Goal: Task Accomplishment & Management: Manage account settings

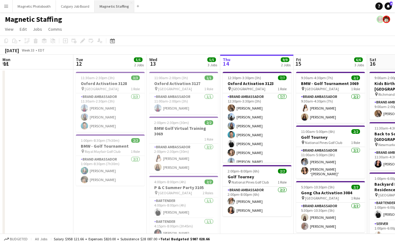
scroll to position [0, 147]
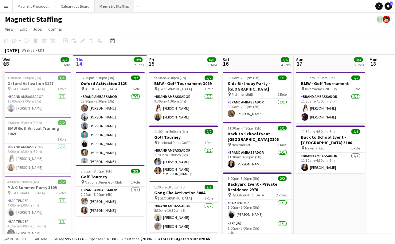
click at [111, 7] on button "Magnetic Staffing Close" at bounding box center [115, 6] width 40 height 12
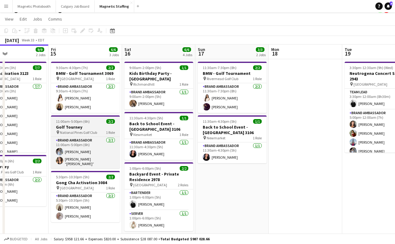
scroll to position [0, 252]
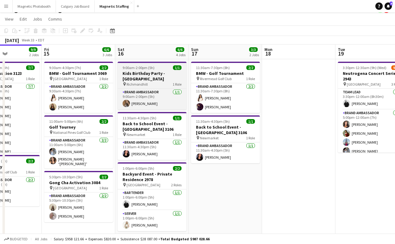
click at [161, 72] on h3 "Kids Birthday Party - [GEOGRAPHIC_DATA]" at bounding box center [152, 76] width 69 height 11
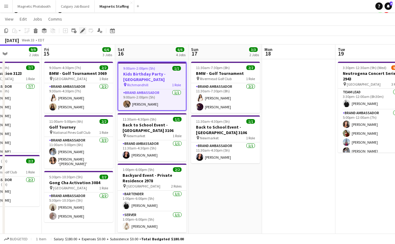
click at [81, 28] on icon "Edit" at bounding box center [82, 30] width 5 height 5
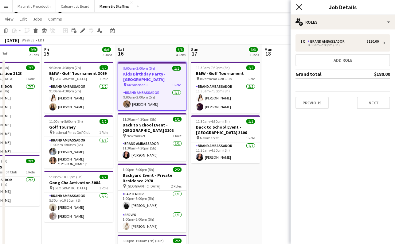
click at [296, 8] on icon "Close pop-in" at bounding box center [299, 7] width 6 height 6
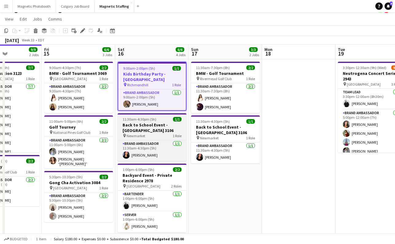
click at [172, 122] on h3 "Back to School Event - [GEOGRAPHIC_DATA] 3106" at bounding box center [152, 127] width 69 height 11
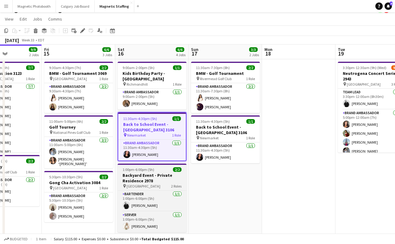
click at [151, 173] on h3 "Backyard Event - Private Residence 2978" at bounding box center [152, 178] width 69 height 11
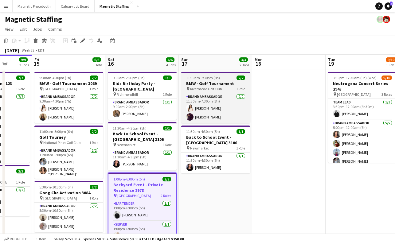
scroll to position [0, 262]
click at [206, 117] on app-card-role "Brand Ambassador [DATE] 11:30am-7:30pm (8h) [PERSON_NAME] [PERSON_NAME]" at bounding box center [215, 108] width 69 height 30
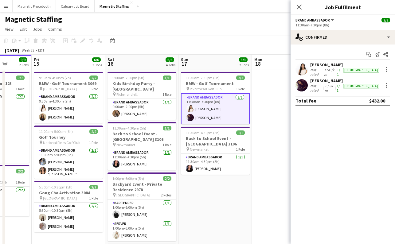
click at [332, 80] on div "[PERSON_NAME]" at bounding box center [345, 81] width 70 height 6
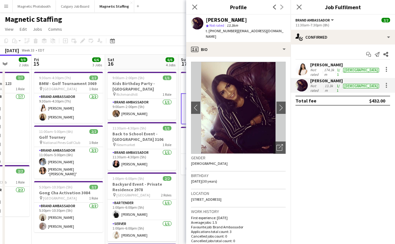
click at [327, 65] on div "[PERSON_NAME]" at bounding box center [345, 65] width 70 height 6
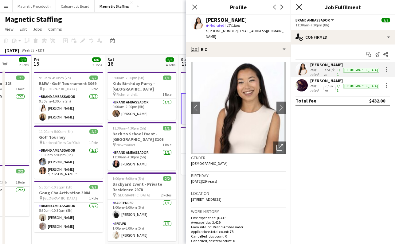
click at [300, 5] on icon "Close pop-in" at bounding box center [299, 7] width 6 height 6
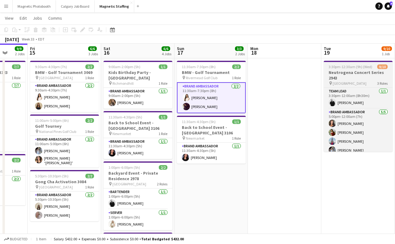
scroll to position [0, 288]
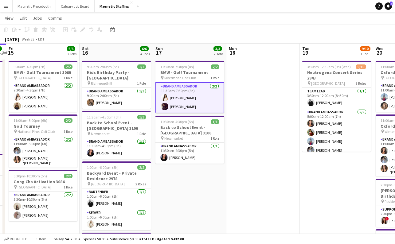
click at [198, 106] on app-card-role "Brand Ambassador [DATE] 11:30am-7:30pm (8h) [PERSON_NAME] [PERSON_NAME]" at bounding box center [189, 97] width 69 height 31
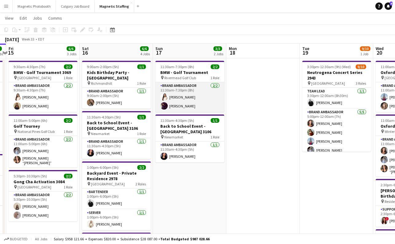
click at [202, 100] on app-card-role "Brand Ambassador [DATE] 11:30am-7:30pm (8h) [PERSON_NAME] [PERSON_NAME]" at bounding box center [189, 97] width 69 height 30
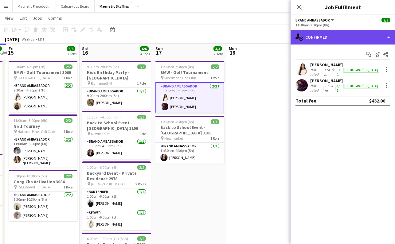
click at [346, 42] on div "single-neutral-actions-check-2 Confirmed" at bounding box center [343, 37] width 104 height 15
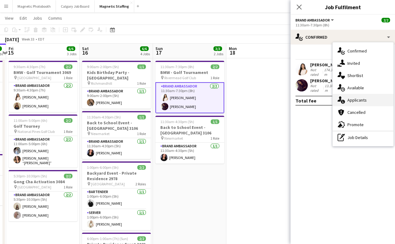
click at [371, 103] on div "single-neutral-actions-information Applicants" at bounding box center [363, 100] width 61 height 12
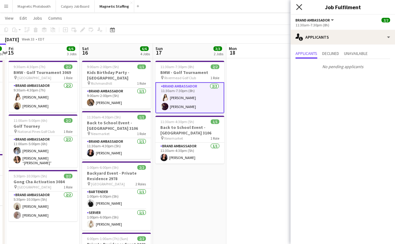
click at [298, 7] on icon "Close pop-in" at bounding box center [299, 7] width 6 height 6
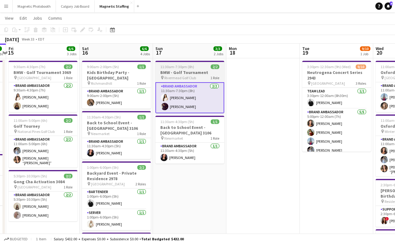
click at [195, 74] on h3 "BMW - Golf Tournament" at bounding box center [189, 73] width 69 height 6
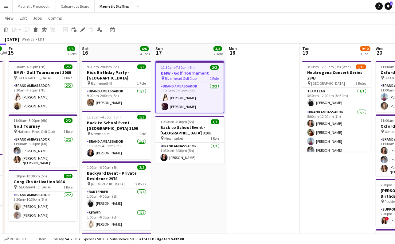
click at [193, 173] on app-date-cell "11:30am-7:30pm (8h) 2/2 BMW - Golf Tournament pin Rivermead Golf Club 1 Role Br…" at bounding box center [189, 200] width 73 height 285
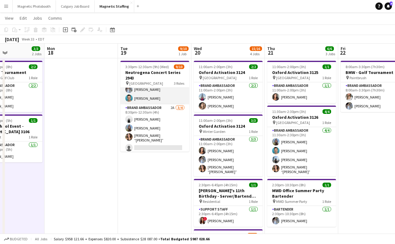
scroll to position [61, 0]
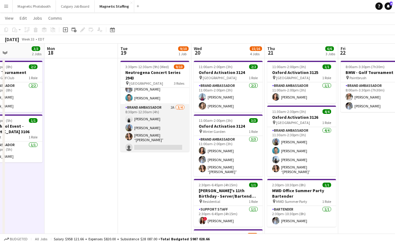
click at [146, 145] on app-card-role "Brand Ambassador 2A [DATE] 8:30pm-12:30am (4h) [PERSON_NAME] [PERSON_NAME] [PER…" at bounding box center [154, 128] width 69 height 49
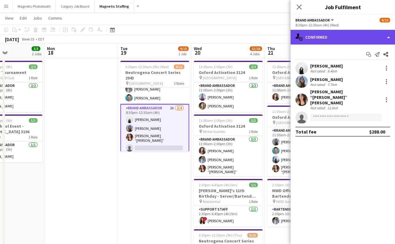
click at [324, 36] on div "single-neutral-actions-check-2 Confirmed" at bounding box center [343, 37] width 104 height 15
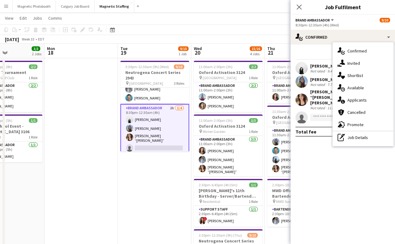
click at [364, 101] on div "single-neutral-actions-information Applicants" at bounding box center [363, 100] width 61 height 12
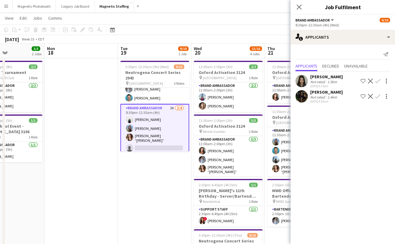
click at [323, 100] on div "[DATE] 8:29am" at bounding box center [326, 102] width 33 height 4
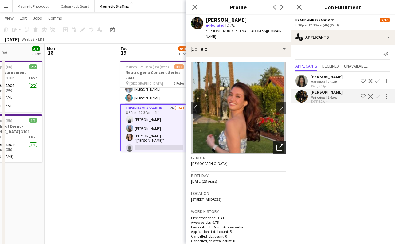
click at [281, 144] on icon "Open photos pop-in" at bounding box center [279, 147] width 6 height 6
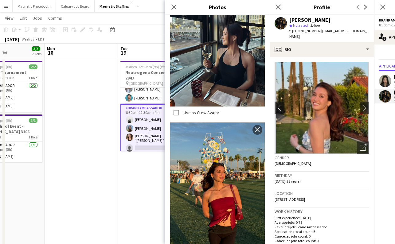
scroll to position [682, 0]
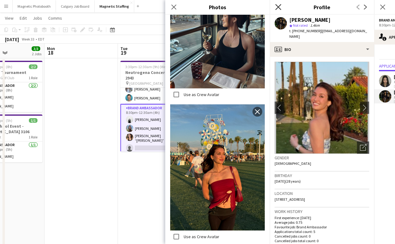
click at [276, 6] on icon "Close pop-in" at bounding box center [278, 7] width 6 height 6
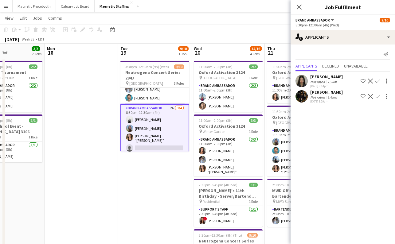
click at [329, 93] on div "[PERSON_NAME]" at bounding box center [326, 92] width 33 height 6
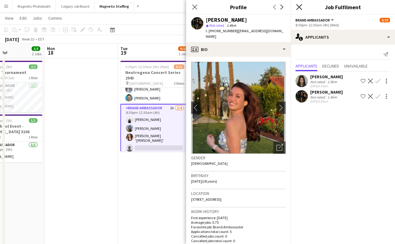
click at [298, 6] on icon "Close pop-in" at bounding box center [299, 7] width 6 height 6
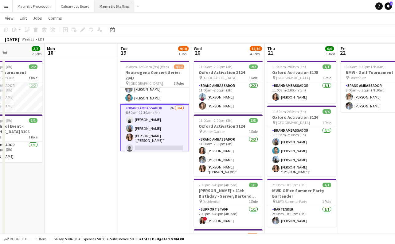
click at [108, 7] on button "Magnetic Staffing Close" at bounding box center [115, 6] width 40 height 12
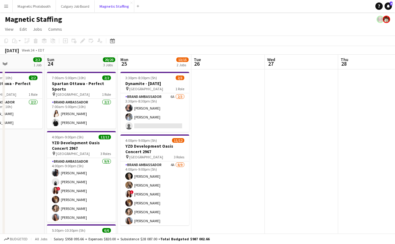
scroll to position [0, 250]
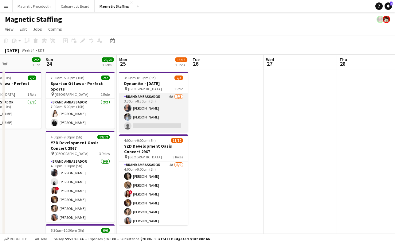
click at [144, 111] on app-card-role "Brand Ambassador 6A [DATE] 3:30pm-8:30pm (5h) [PERSON_NAME] [PERSON_NAME] singl…" at bounding box center [153, 112] width 69 height 39
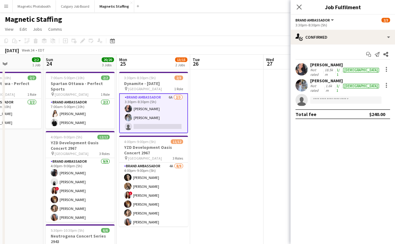
click at [318, 65] on div "[PERSON_NAME]" at bounding box center [345, 65] width 70 height 6
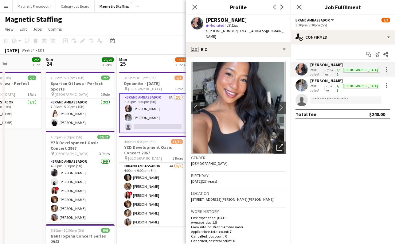
click at [325, 82] on div "[PERSON_NAME]" at bounding box center [345, 81] width 70 height 6
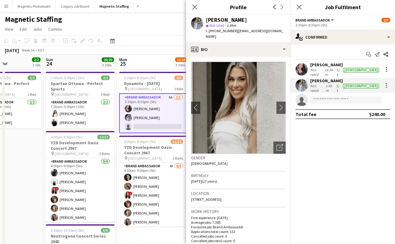
click at [142, 125] on app-card-role "Brand Ambassador 6A [DATE] 3:30pm-8:30pm (5h) [PERSON_NAME] [PERSON_NAME] singl…" at bounding box center [153, 113] width 69 height 40
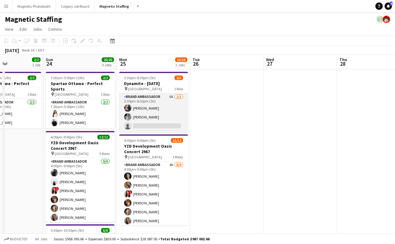
click at [142, 125] on app-card-role "Brand Ambassador 6A [DATE] 3:30pm-8:30pm (5h) [PERSON_NAME] [PERSON_NAME] singl…" at bounding box center [153, 112] width 69 height 39
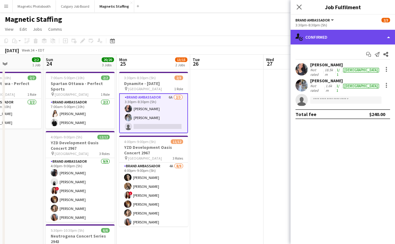
click at [334, 38] on div "single-neutral-actions-check-2 Confirmed" at bounding box center [343, 37] width 104 height 15
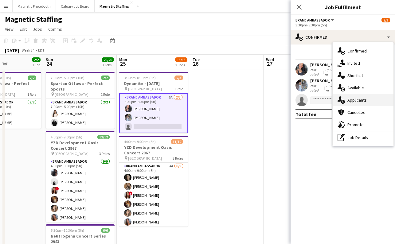
click at [357, 101] on div "single-neutral-actions-information Applicants" at bounding box center [363, 100] width 61 height 12
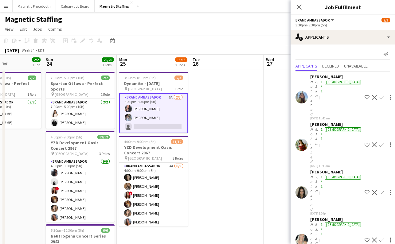
click at [319, 222] on div "62.2km" at bounding box center [317, 240] width 6 height 37
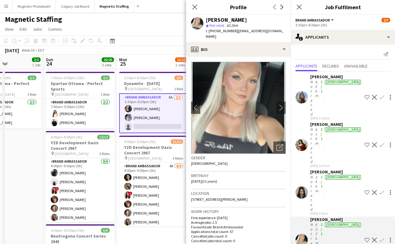
click at [322, 169] on div "[PERSON_NAME]" at bounding box center [336, 172] width 52 height 6
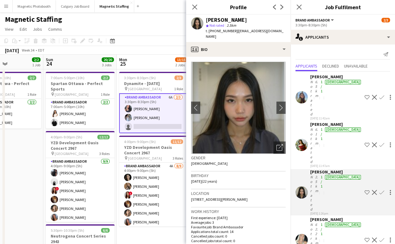
click at [314, 83] on div "Not rated" at bounding box center [312, 98] width 4 height 37
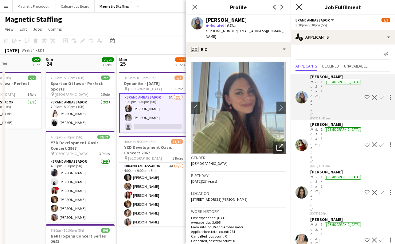
click at [301, 6] on icon "Close pop-in" at bounding box center [299, 7] width 6 height 6
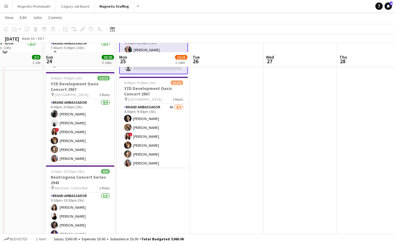
scroll to position [69, 0]
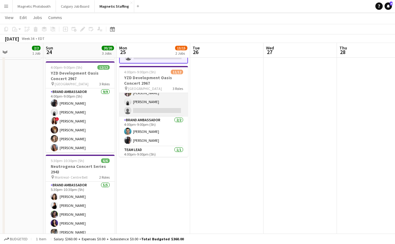
click at [160, 108] on app-card-role "Brand Ambassador 4A [DATE] 4:00pm-9:00pm (5h) [PERSON_NAME] [PERSON_NAME] ! [PE…" at bounding box center [153, 71] width 69 height 92
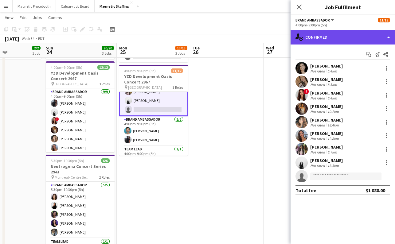
click at [349, 38] on div "single-neutral-actions-check-2 Confirmed" at bounding box center [343, 37] width 104 height 15
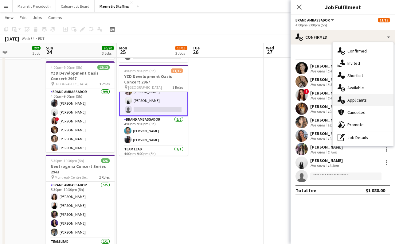
click at [363, 100] on div "single-neutral-actions-information Applicants" at bounding box center [363, 100] width 61 height 12
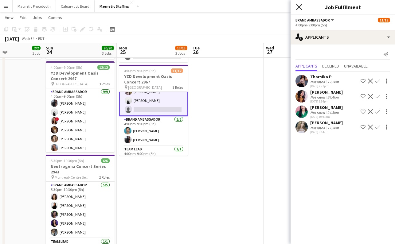
click at [298, 7] on icon "Close pop-in" at bounding box center [299, 7] width 6 height 6
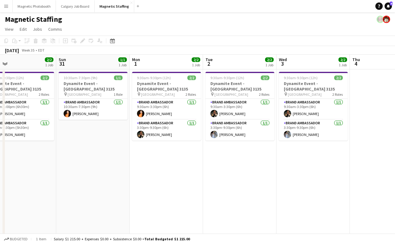
scroll to position [0, 238]
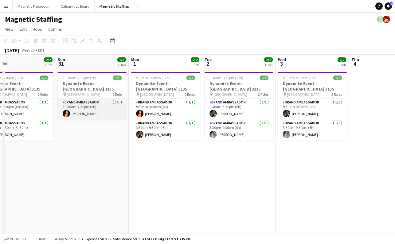
click at [119, 106] on app-card-role "Brand Ambassador [DATE] 10:30am-7:30pm (9h) [PERSON_NAME]" at bounding box center [92, 109] width 69 height 21
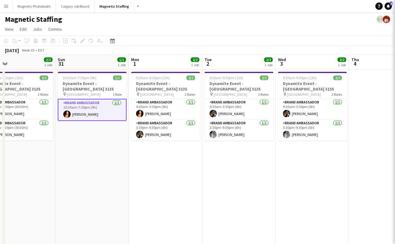
scroll to position [0, 239]
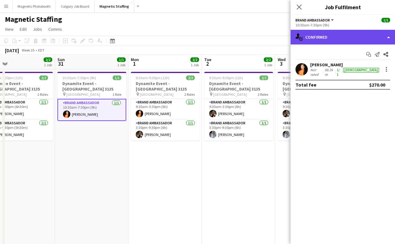
click at [341, 38] on div "single-neutral-actions-check-2 Confirmed" at bounding box center [343, 37] width 104 height 15
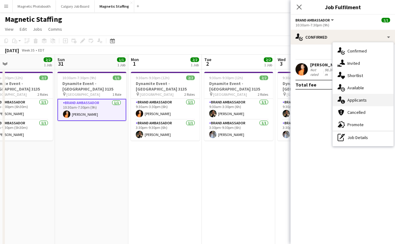
click at [362, 99] on div "single-neutral-actions-information Applicants" at bounding box center [363, 100] width 61 height 12
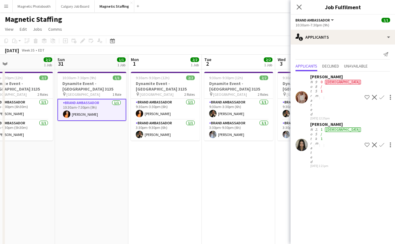
click at [316, 164] on div "[DATE] 1:21pm" at bounding box center [336, 166] width 52 height 4
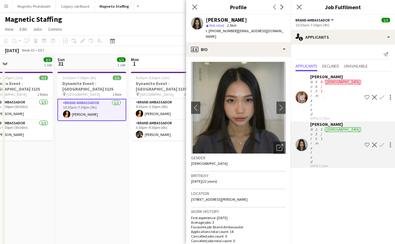
click at [314, 82] on div "Not rated" at bounding box center [312, 98] width 4 height 37
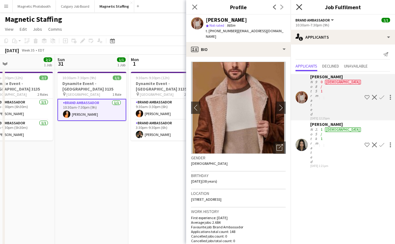
click at [299, 8] on icon at bounding box center [299, 7] width 6 height 6
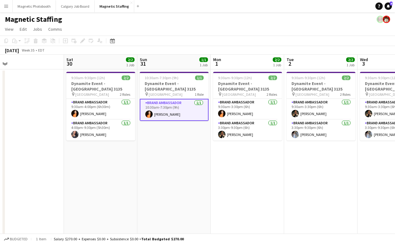
scroll to position [0, 155]
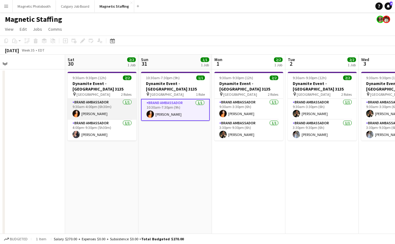
click at [102, 105] on app-card-role "Brand Ambassador [DATE] 9:30am-4:00pm (6h30m) [PERSON_NAME]" at bounding box center [102, 109] width 69 height 21
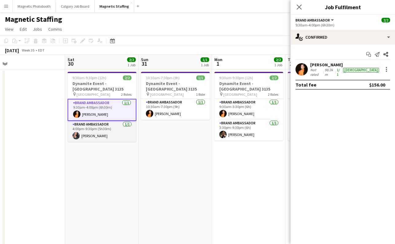
click at [101, 122] on app-card-role "Brand Ambassador [DATE] 4:00pm-9:30pm (5h30m) [PERSON_NAME]" at bounding box center [102, 131] width 69 height 21
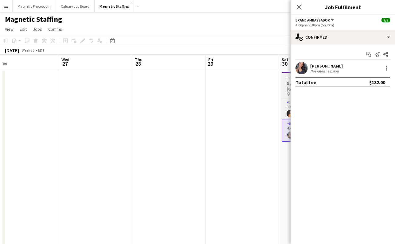
scroll to position [0, 235]
click at [300, 8] on icon at bounding box center [299, 7] width 6 height 6
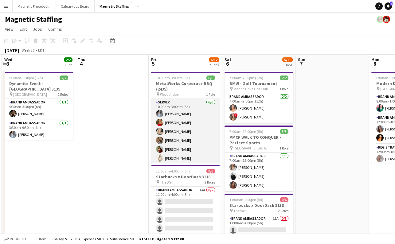
scroll to position [2, 0]
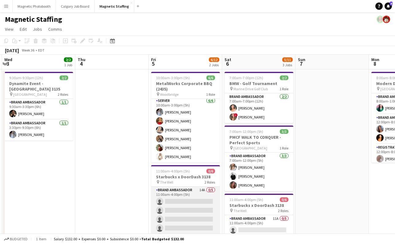
click at [182, 211] on app-card-role "Brand Ambassador 14A 0/5 11:00am-4:00pm (5h) single-neutral-actions single-neut…" at bounding box center [185, 215] width 69 height 57
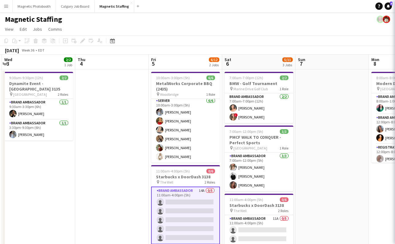
scroll to position [9, 0]
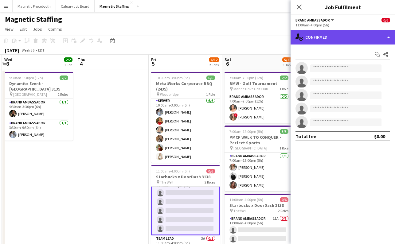
click at [335, 38] on div "single-neutral-actions-check-2 Confirmed" at bounding box center [343, 37] width 104 height 15
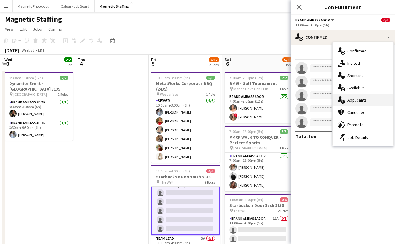
click at [352, 99] on div "single-neutral-actions-information Applicants" at bounding box center [363, 100] width 61 height 12
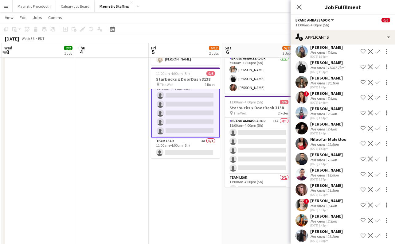
scroll to position [50, 0]
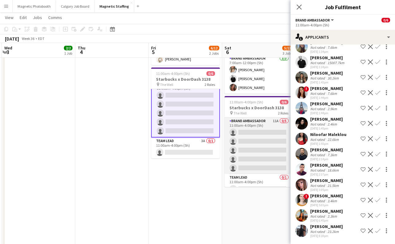
click at [257, 163] on app-card-role "Brand Ambassador 11A 0/5 11:00am-4:00pm (5h) single-neutral-actions single-neut…" at bounding box center [259, 146] width 69 height 57
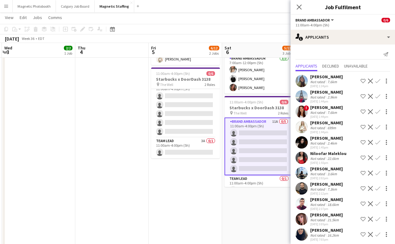
scroll to position [4, 0]
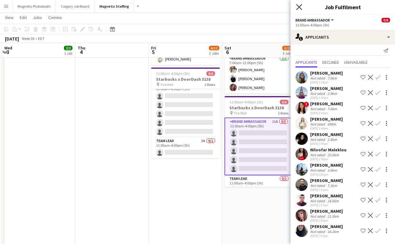
click at [299, 7] on icon at bounding box center [299, 7] width 6 height 6
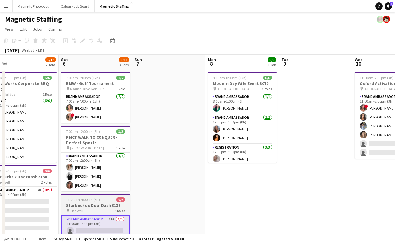
scroll to position [0, 171]
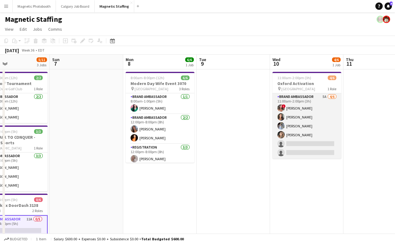
click at [304, 144] on app-card-role "Brand Ambassador 5A [DATE] 11:00am-2:00pm (3h) ! [PERSON_NAME] [PERSON_NAME] [P…" at bounding box center [306, 125] width 69 height 65
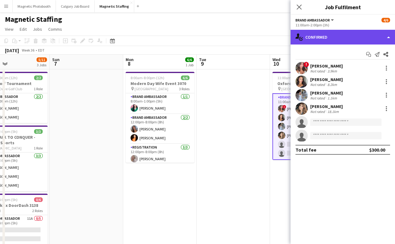
click at [322, 37] on div "single-neutral-actions-check-2 Confirmed" at bounding box center [343, 37] width 104 height 15
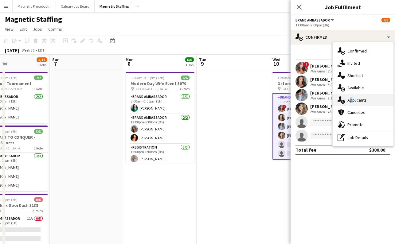
click at [348, 100] on div "single-neutral-actions-information Applicants" at bounding box center [363, 100] width 61 height 12
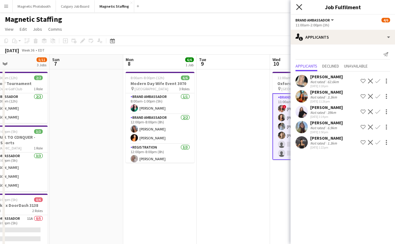
click at [301, 6] on icon "Close pop-in" at bounding box center [299, 7] width 6 height 6
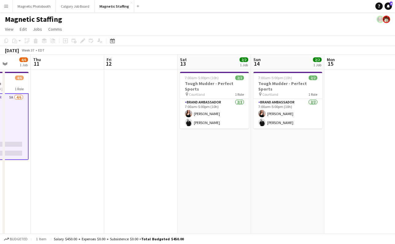
scroll to position [0, 238]
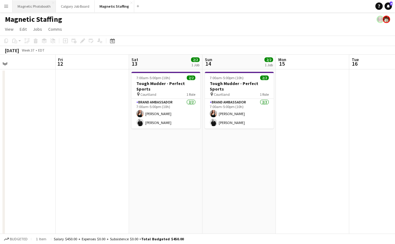
click at [41, 8] on button "Magnetic Photobooth Close" at bounding box center [34, 6] width 43 height 12
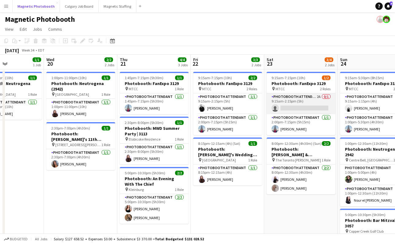
scroll to position [0, 132]
